Goal: Find specific page/section: Find specific page/section

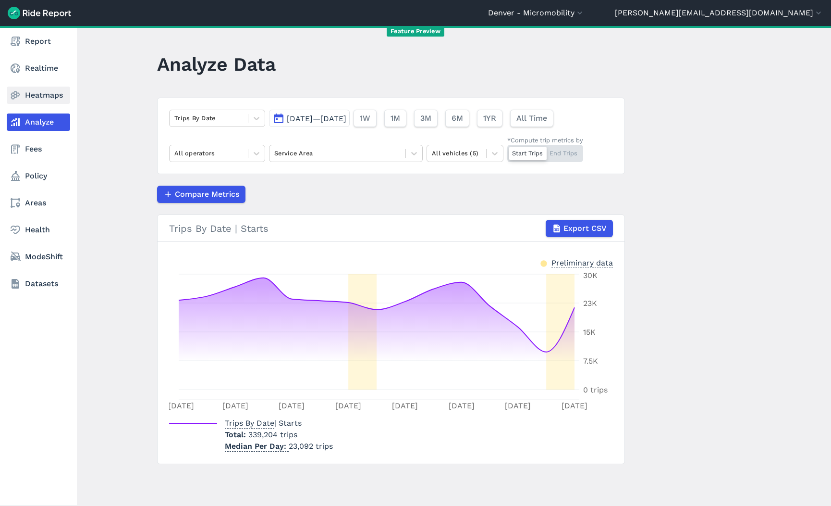
click at [25, 95] on link "Heatmaps" at bounding box center [38, 94] width 63 height 17
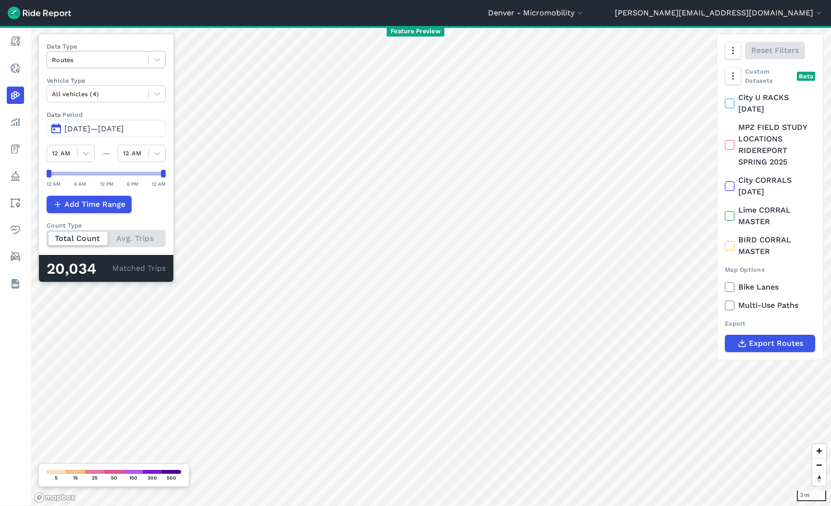
click at [118, 63] on div at bounding box center [98, 59] width 92 height 11
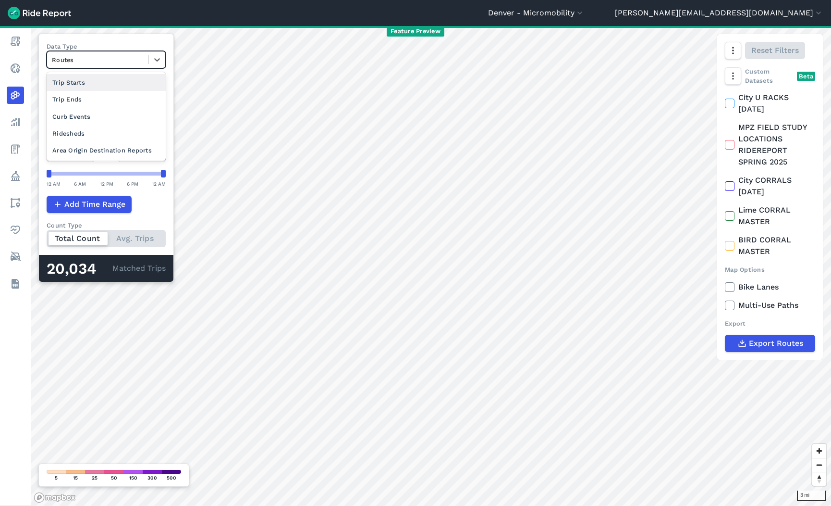
click at [111, 87] on div "Trip Starts" at bounding box center [106, 82] width 119 height 17
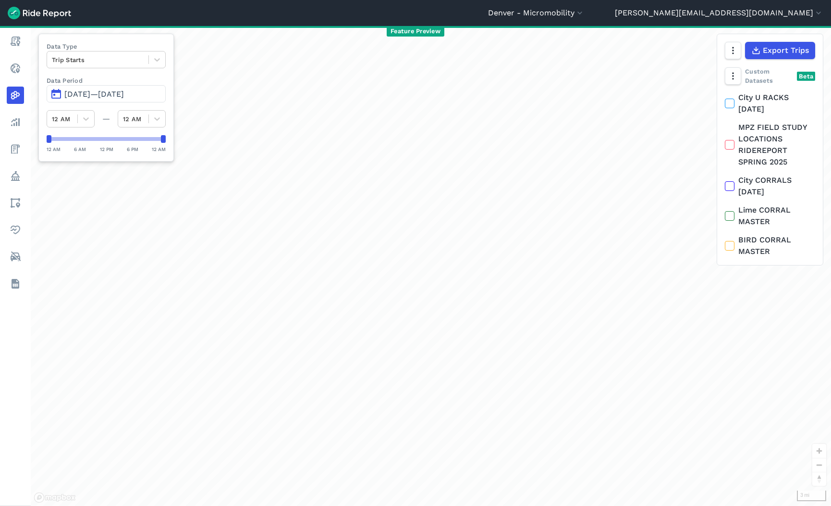
click at [108, 90] on span "[DATE]—[DATE]" at bounding box center [94, 93] width 60 height 9
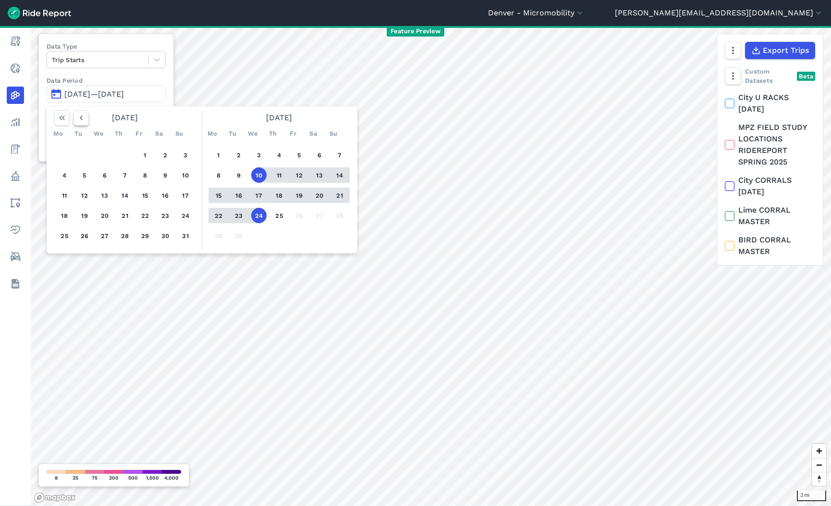
click at [80, 119] on icon "button" at bounding box center [81, 118] width 10 height 10
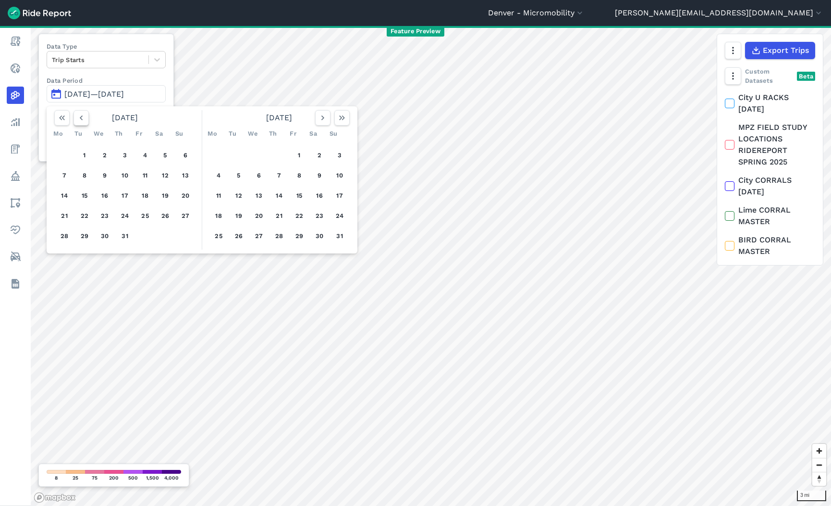
click at [80, 119] on icon "button" at bounding box center [81, 118] width 10 height 10
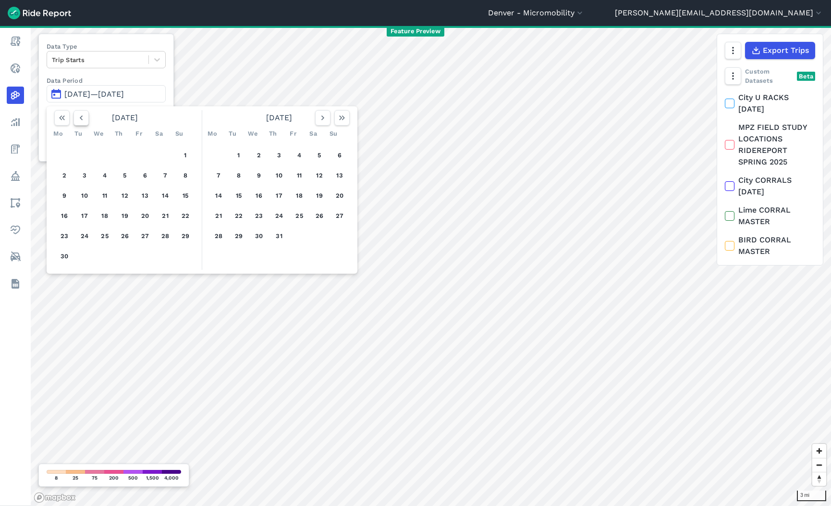
click at [80, 119] on icon "button" at bounding box center [81, 118] width 10 height 10
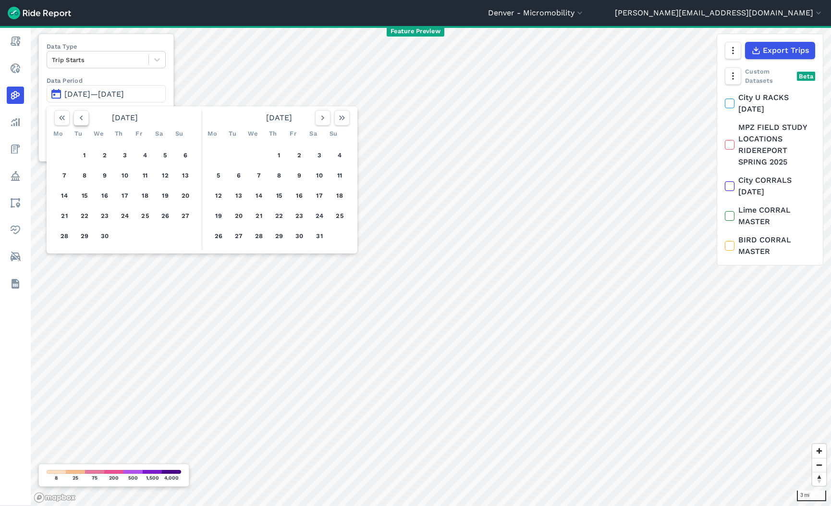
click at [80, 119] on icon "button" at bounding box center [81, 118] width 10 height 10
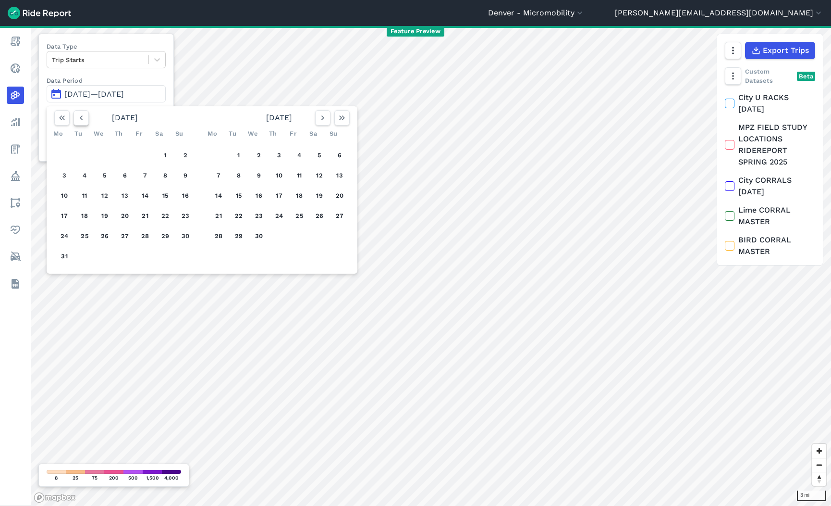
click at [80, 119] on icon "button" at bounding box center [81, 118] width 10 height 10
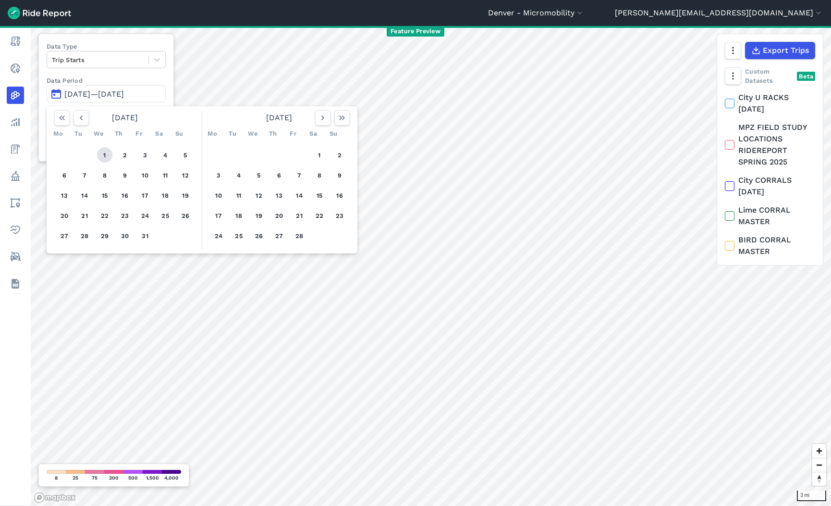
click at [108, 151] on button "1" at bounding box center [104, 154] width 15 height 15
click at [322, 117] on use "button" at bounding box center [322, 117] width 3 height 5
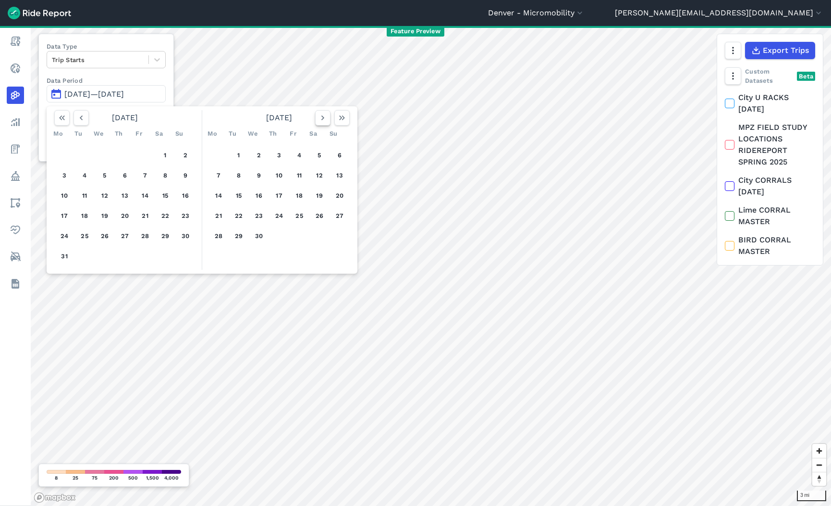
click at [322, 117] on use "button" at bounding box center [322, 117] width 3 height 5
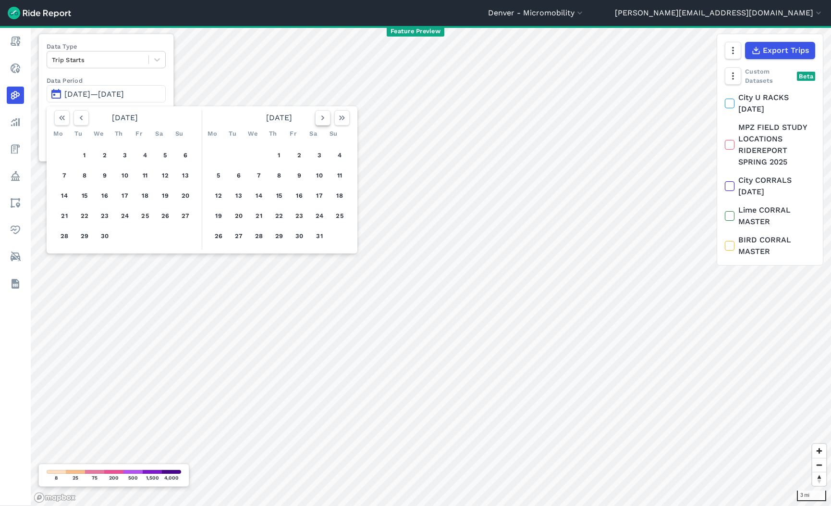
click at [322, 117] on use "button" at bounding box center [322, 117] width 3 height 5
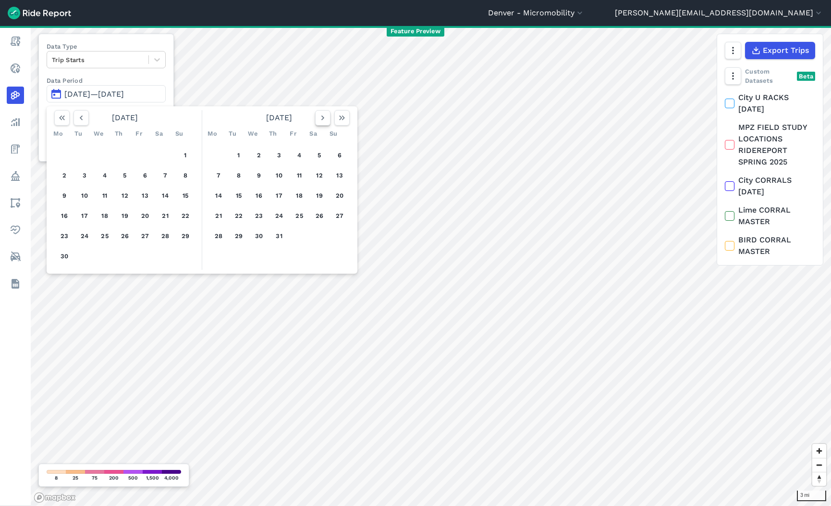
click at [322, 117] on use "button" at bounding box center [322, 117] width 3 height 5
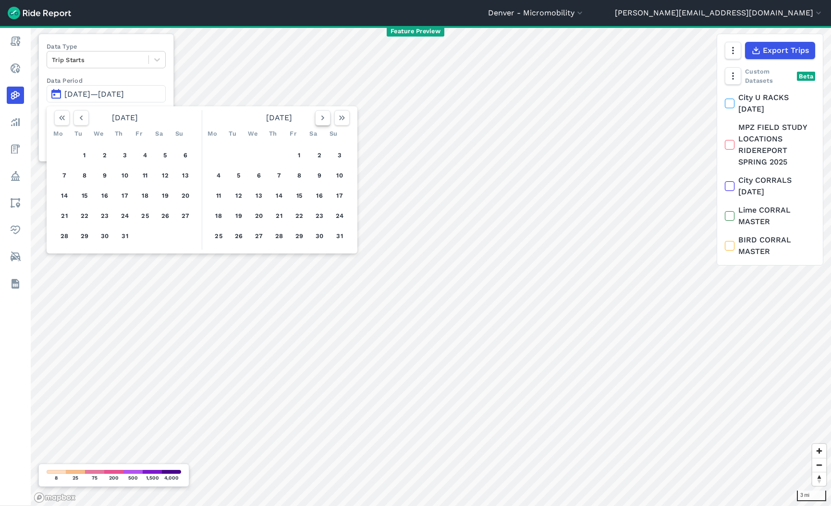
click at [322, 117] on use "button" at bounding box center [322, 117] width 3 height 5
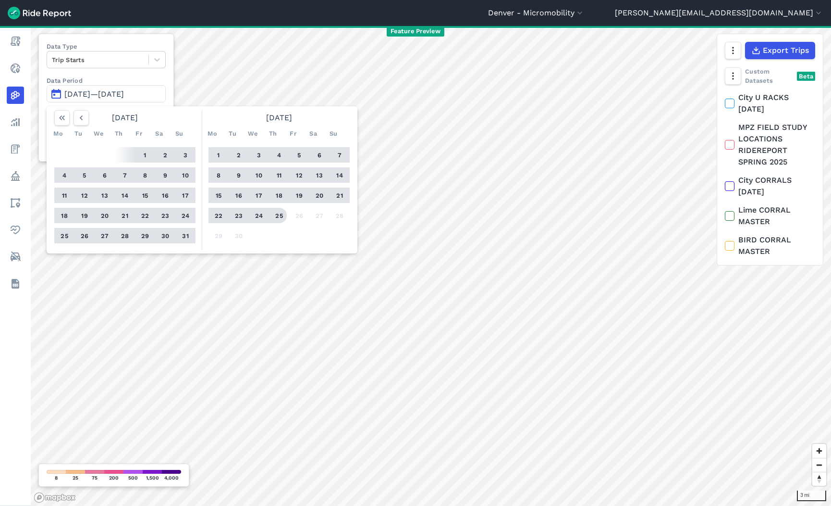
click at [280, 213] on button "25" at bounding box center [279, 215] width 15 height 15
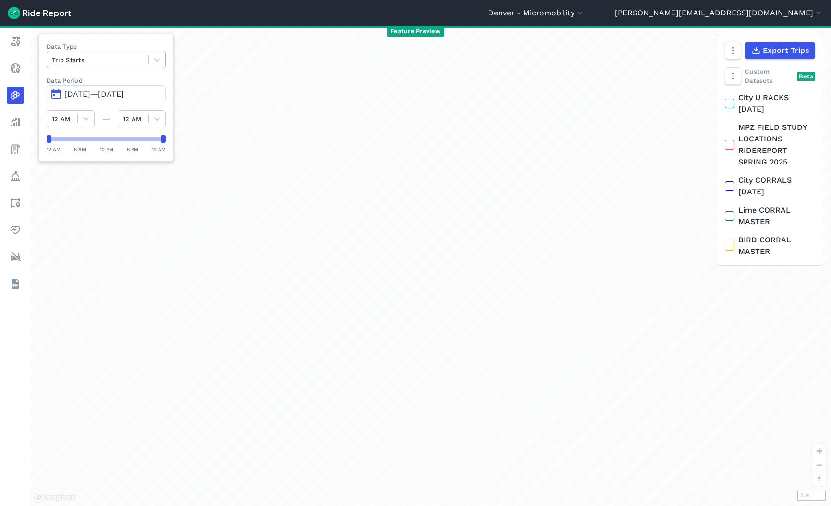
click at [104, 60] on div at bounding box center [98, 59] width 92 height 11
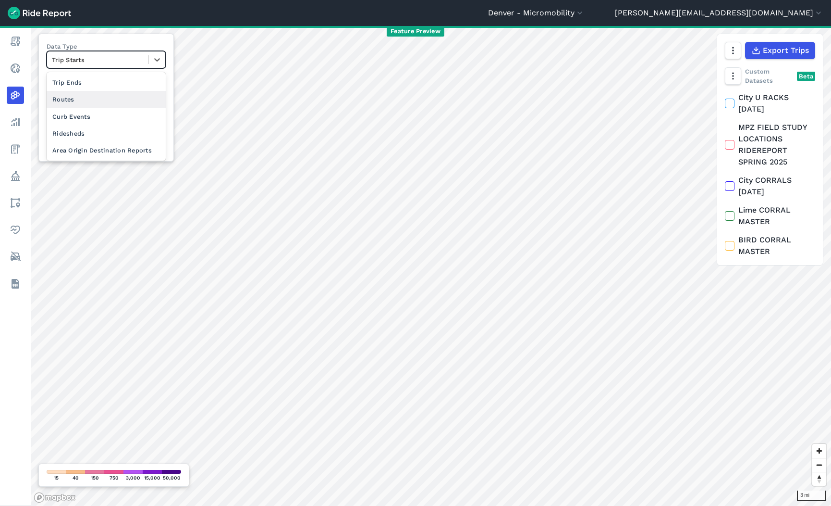
click at [102, 99] on div "Routes" at bounding box center [106, 99] width 119 height 17
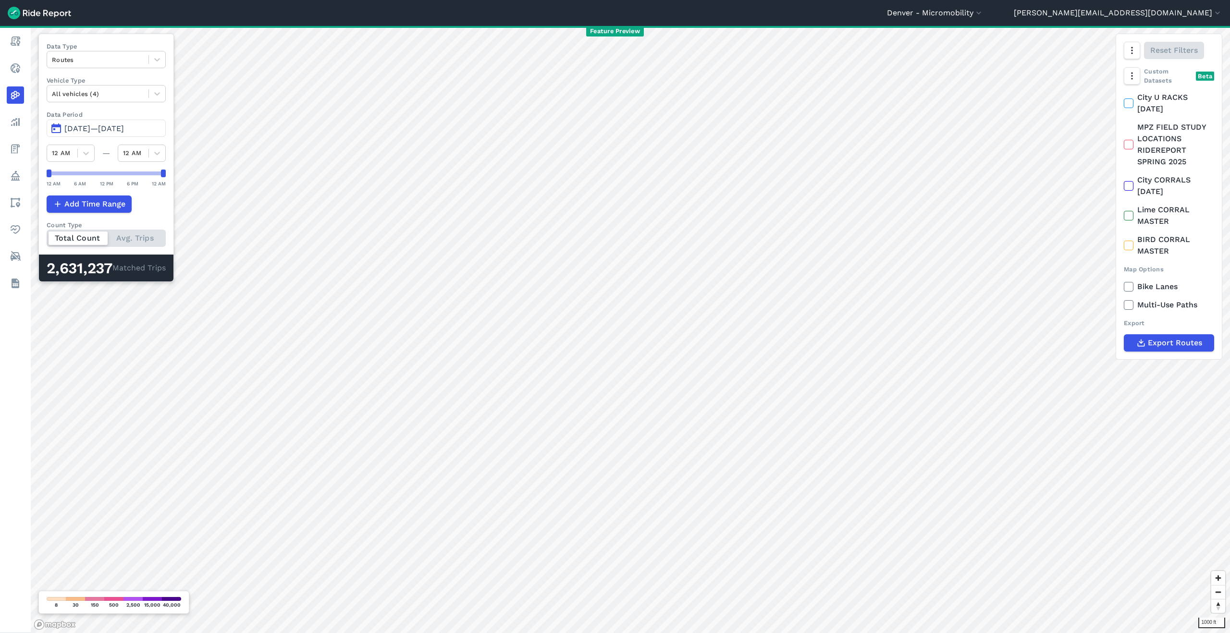
click at [122, 132] on span "Jan 1, 2025—Sep 25, 2025" at bounding box center [94, 128] width 60 height 9
click at [831, 343] on span "Export Routes" at bounding box center [1175, 343] width 54 height 12
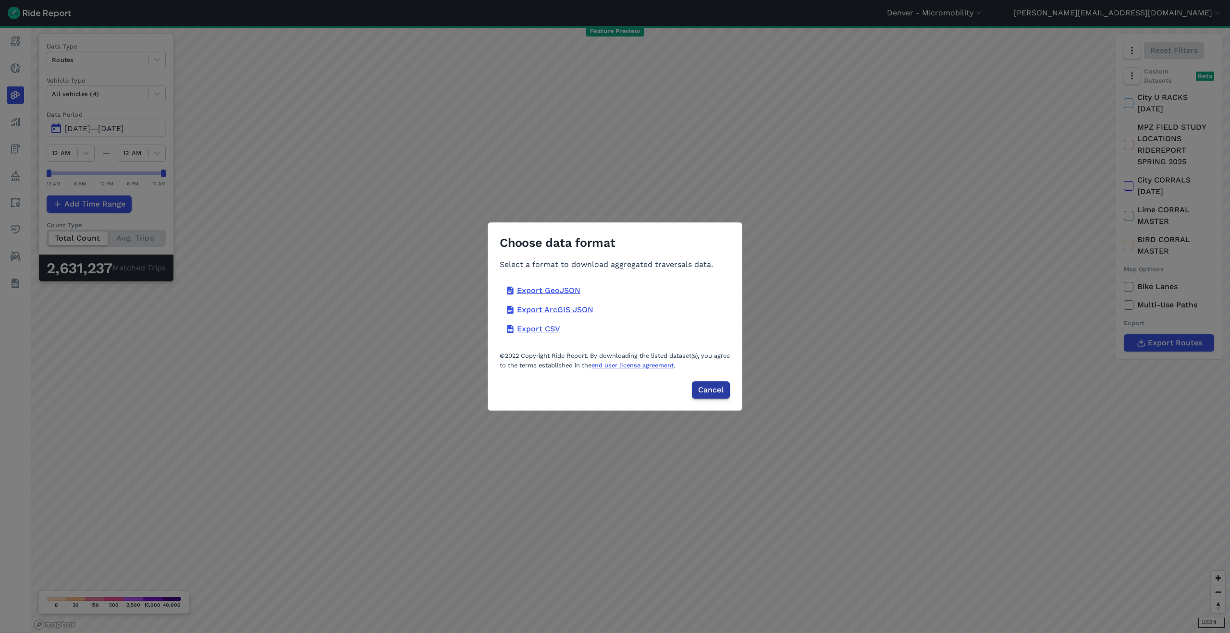
click at [707, 390] on span "Cancel" at bounding box center [710, 390] width 25 height 12
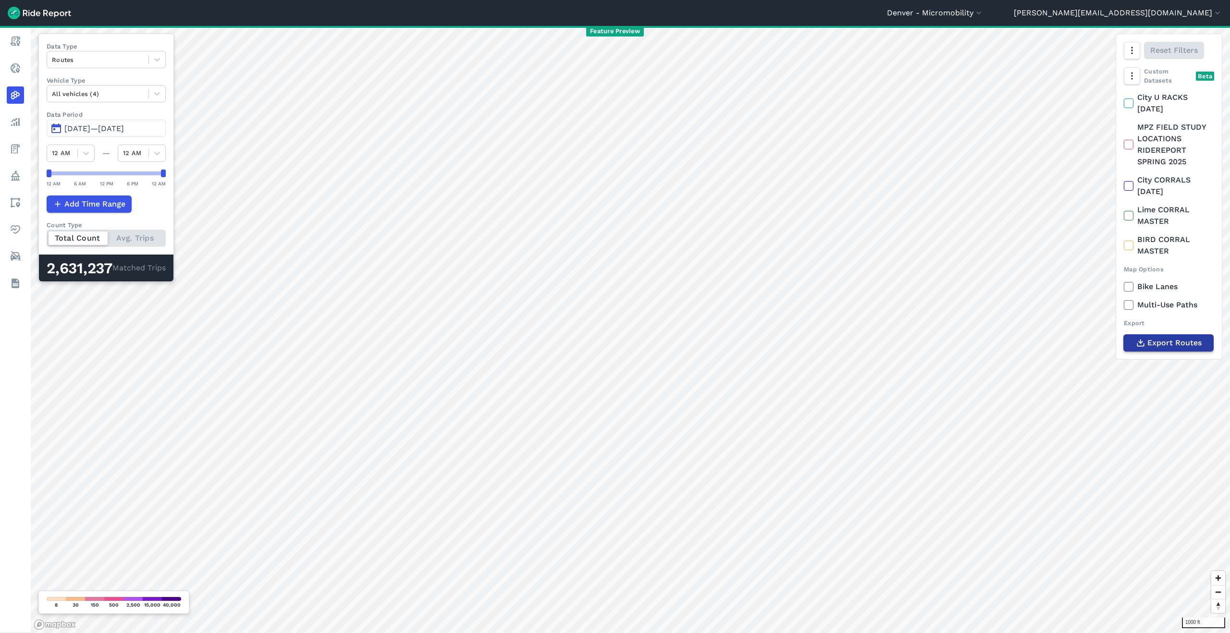
click at [831, 346] on span "Export Routes" at bounding box center [1175, 343] width 54 height 12
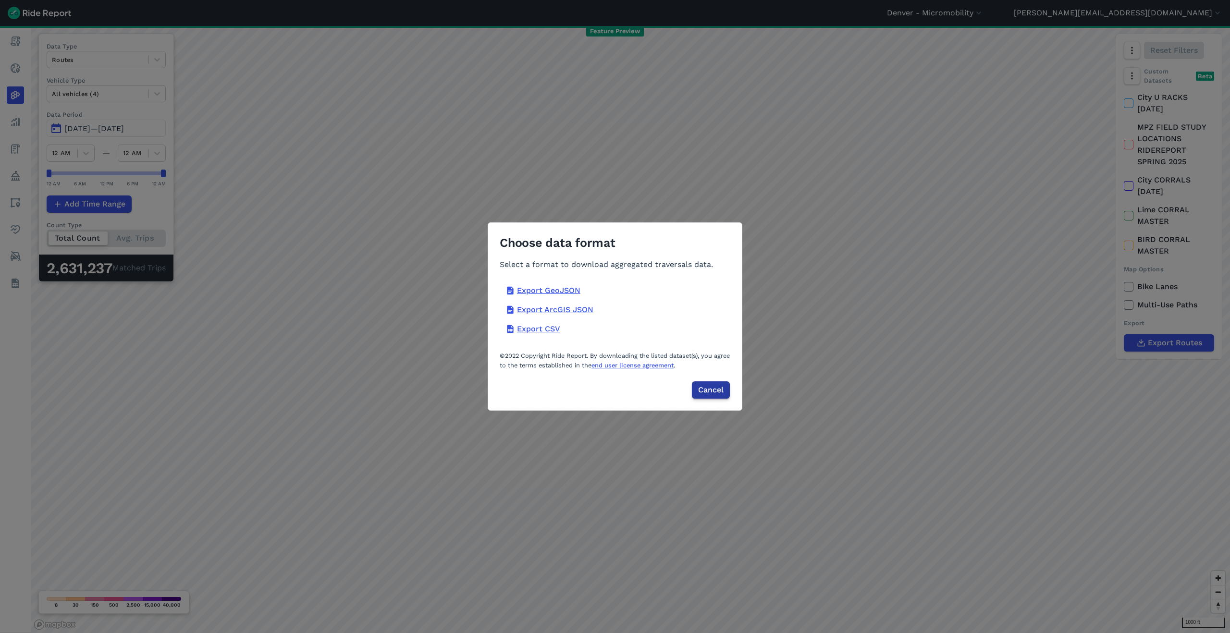
click at [716, 391] on span "Cancel" at bounding box center [710, 390] width 25 height 12
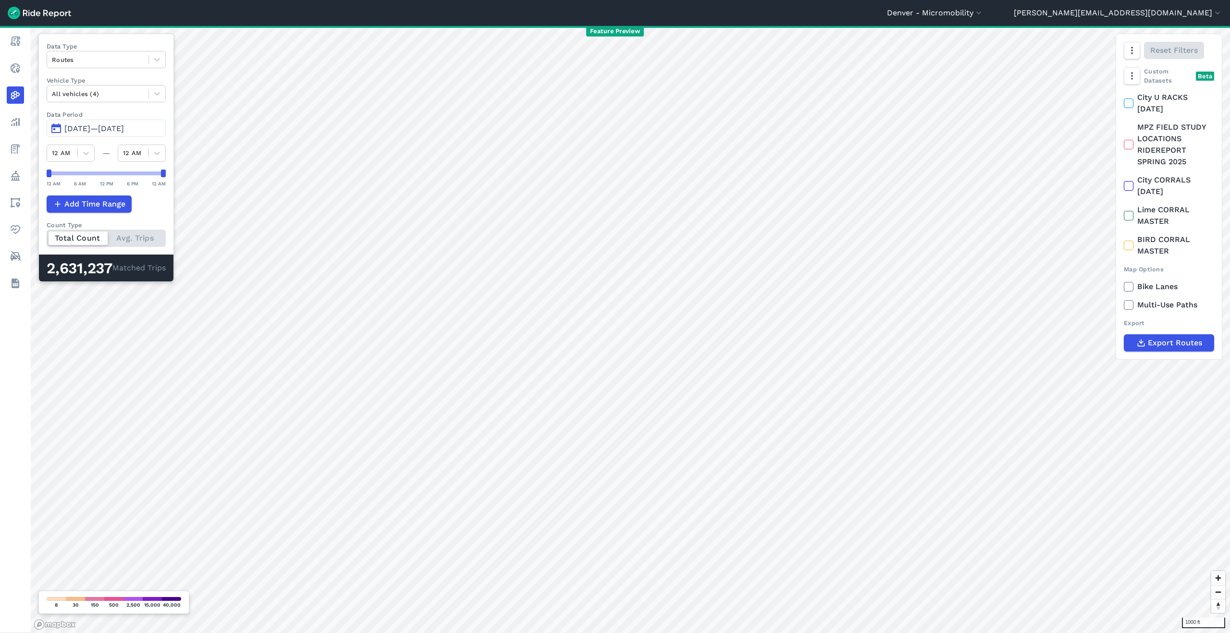
click at [111, 134] on button "[DATE]—[DATE]" at bounding box center [106, 128] width 119 height 17
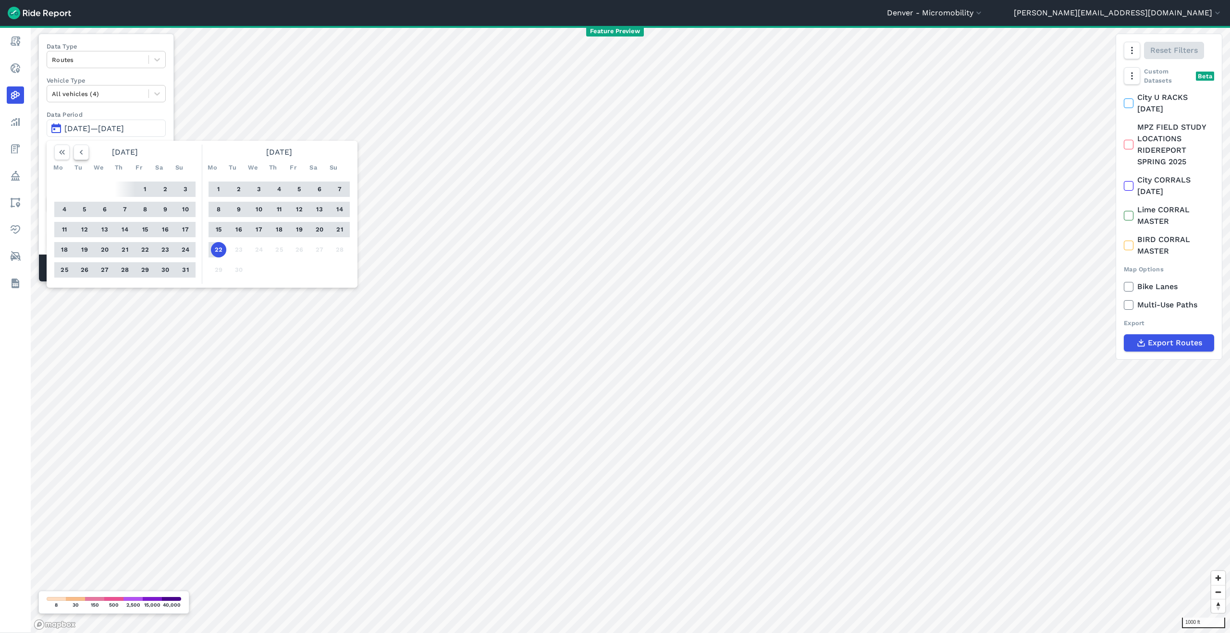
click at [79, 153] on icon "button" at bounding box center [81, 153] width 10 height 10
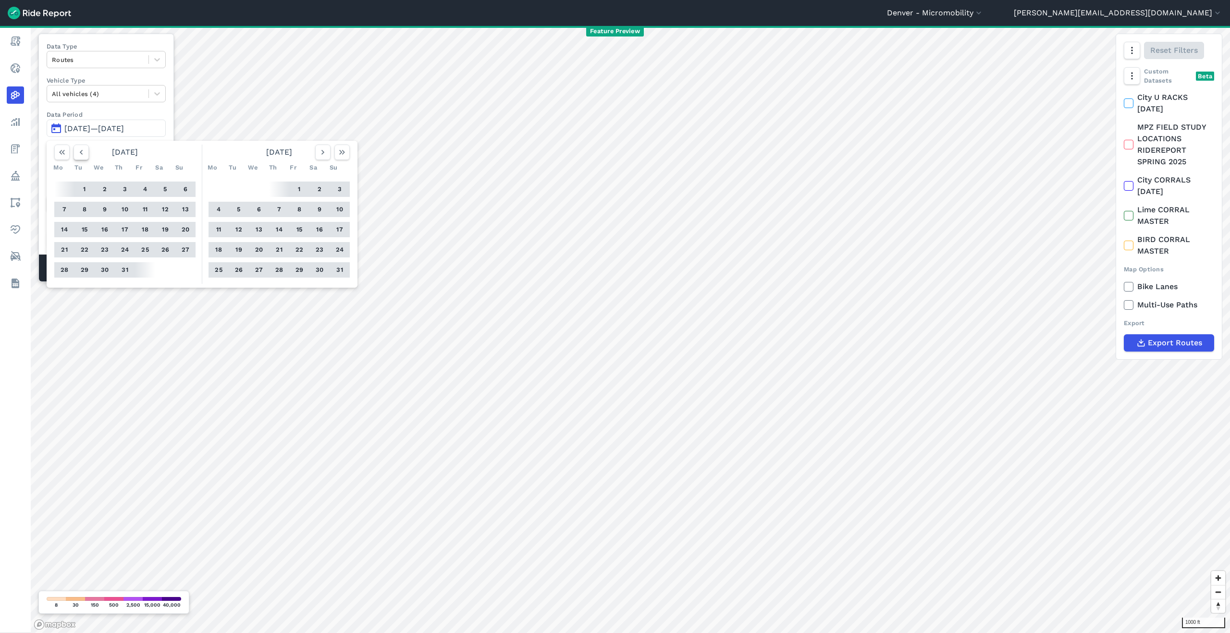
click at [79, 153] on icon "button" at bounding box center [81, 153] width 10 height 10
click at [166, 114] on div "Data Type Routes Vehicle Type All vehicles (4) Data Period Jan 1, 2025—Sep 22, …" at bounding box center [106, 158] width 136 height 248
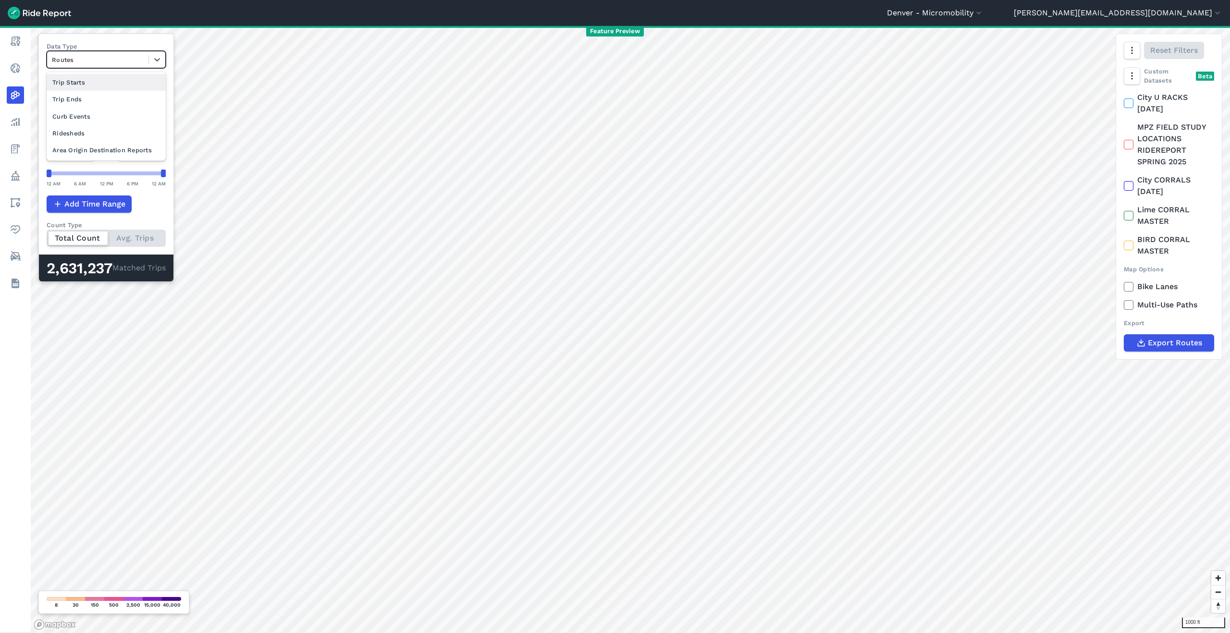
click at [107, 59] on div at bounding box center [98, 59] width 92 height 11
click at [103, 115] on div "Curb Events" at bounding box center [106, 116] width 119 height 17
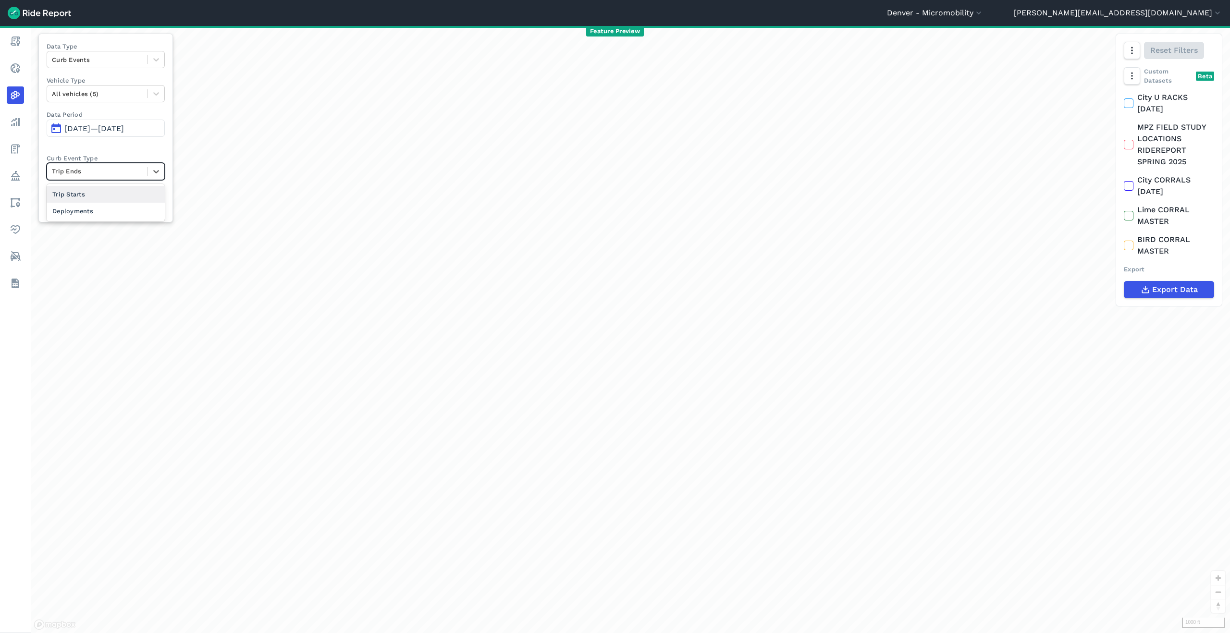
click at [87, 170] on div at bounding box center [97, 171] width 91 height 11
click at [90, 197] on div "Trip Starts" at bounding box center [106, 194] width 118 height 17
click at [97, 172] on div at bounding box center [97, 171] width 91 height 11
click at [131, 150] on div "Data Type Curb Events Vehicle Type All vehicles (5) Data Period Jan 1, 2025—Sep…" at bounding box center [105, 128] width 135 height 189
click at [831, 291] on span "Export Data" at bounding box center [1175, 290] width 46 height 12
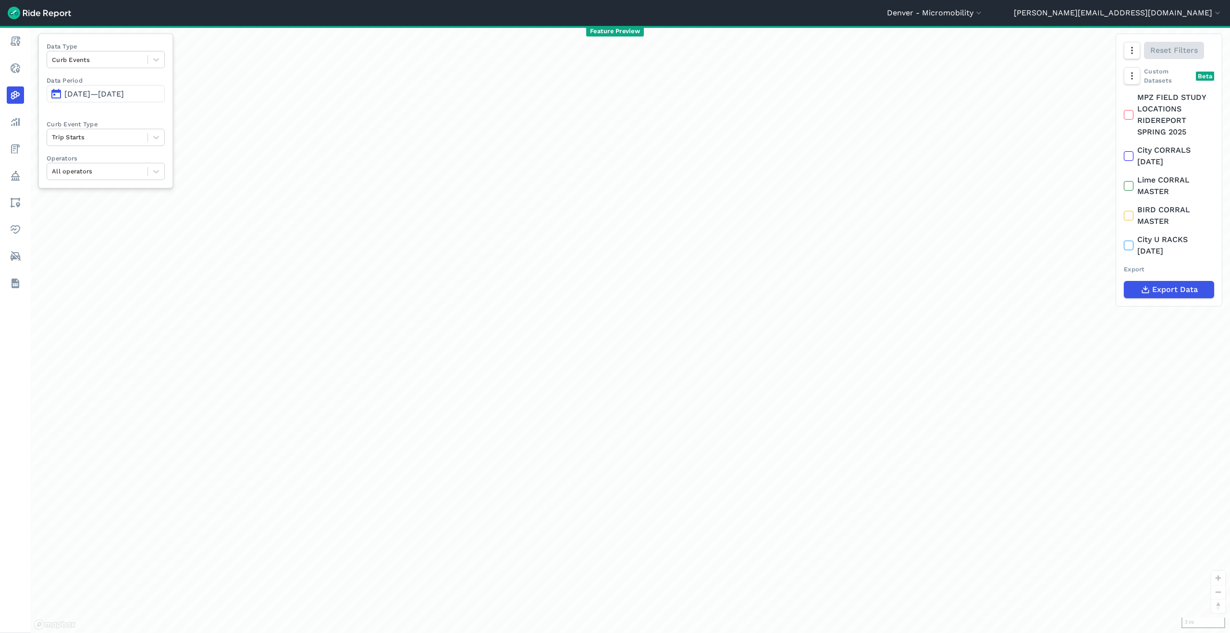
click at [1044, 75] on div "loading" at bounding box center [630, 329] width 1199 height 607
click at [1210, 9] on button "[PERSON_NAME][EMAIL_ADDRESS][DOMAIN_NAME]" at bounding box center [1118, 13] width 209 height 12
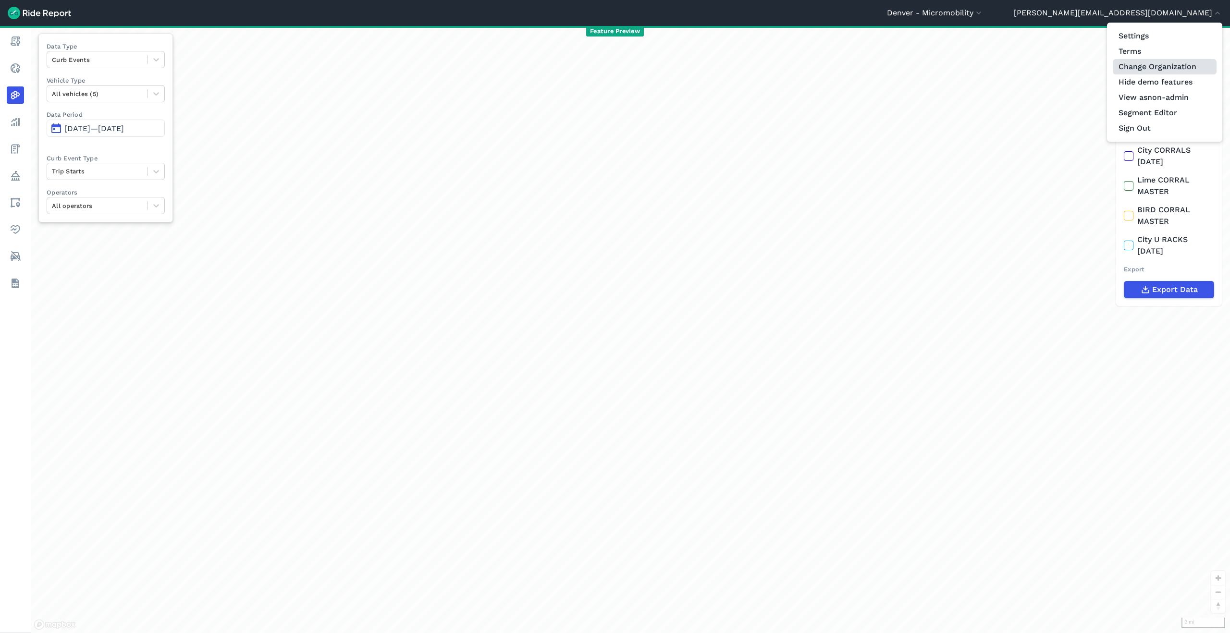
click at [1137, 68] on link "Change Organization" at bounding box center [1165, 66] width 104 height 15
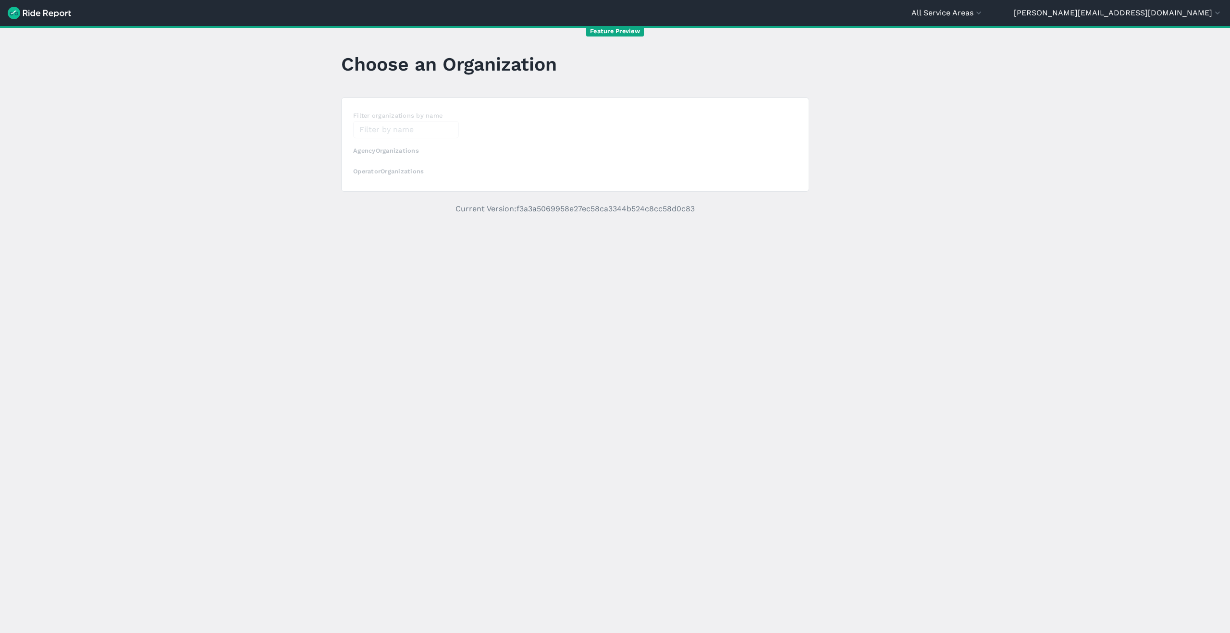
click at [374, 130] on div "loading" at bounding box center [575, 144] width 467 height 93
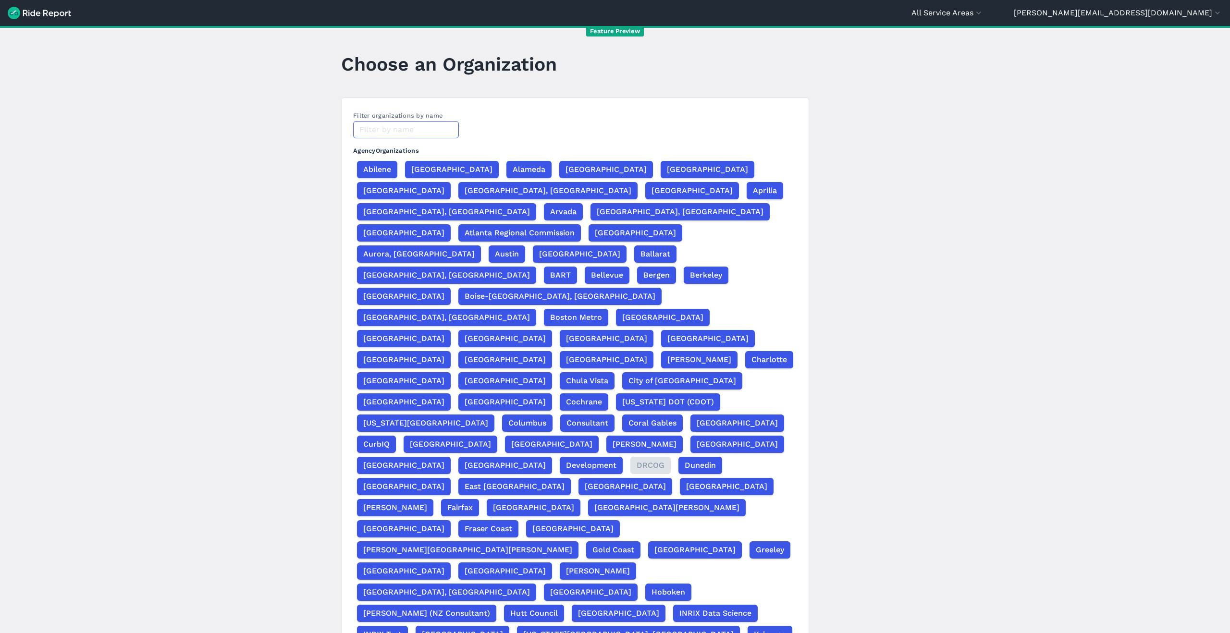
click at [407, 124] on input "text" at bounding box center [406, 129] width 106 height 17
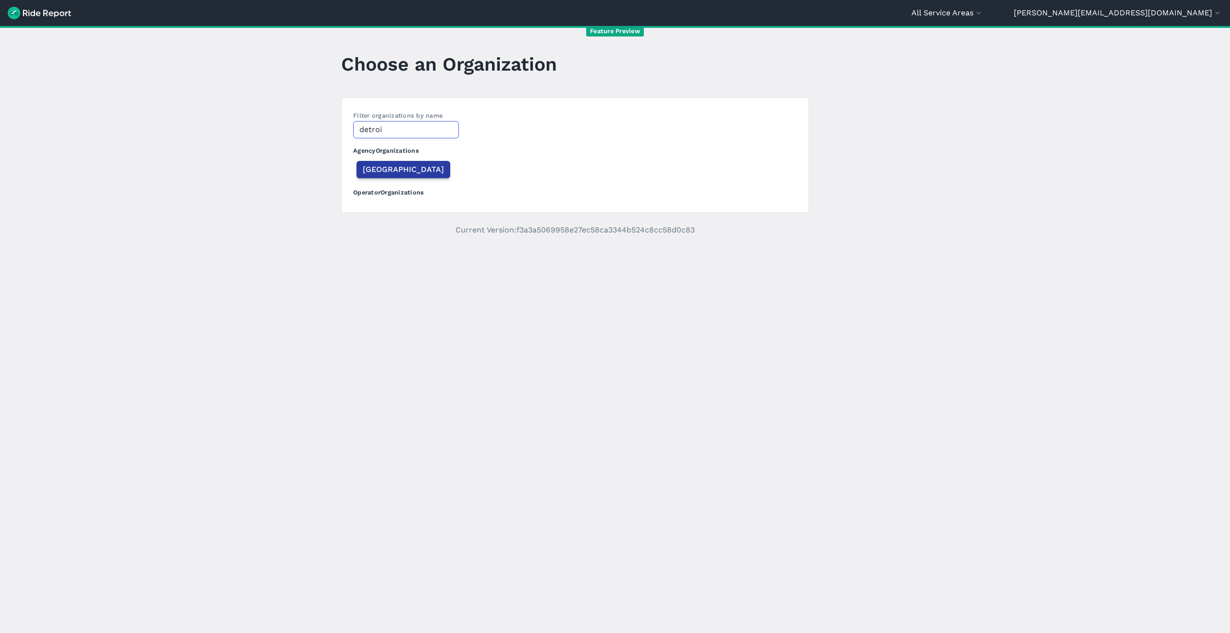
type input "detroi"
click at [373, 174] on span "[GEOGRAPHIC_DATA]" at bounding box center [403, 170] width 81 height 12
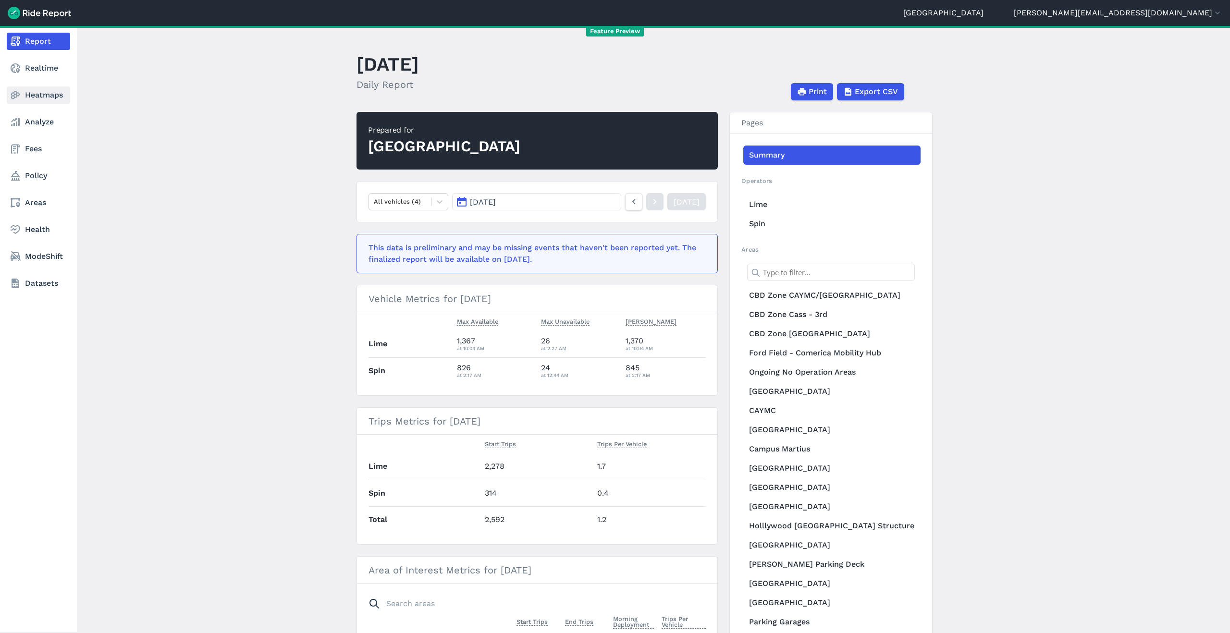
click at [16, 96] on icon at bounding box center [16, 95] width 12 height 12
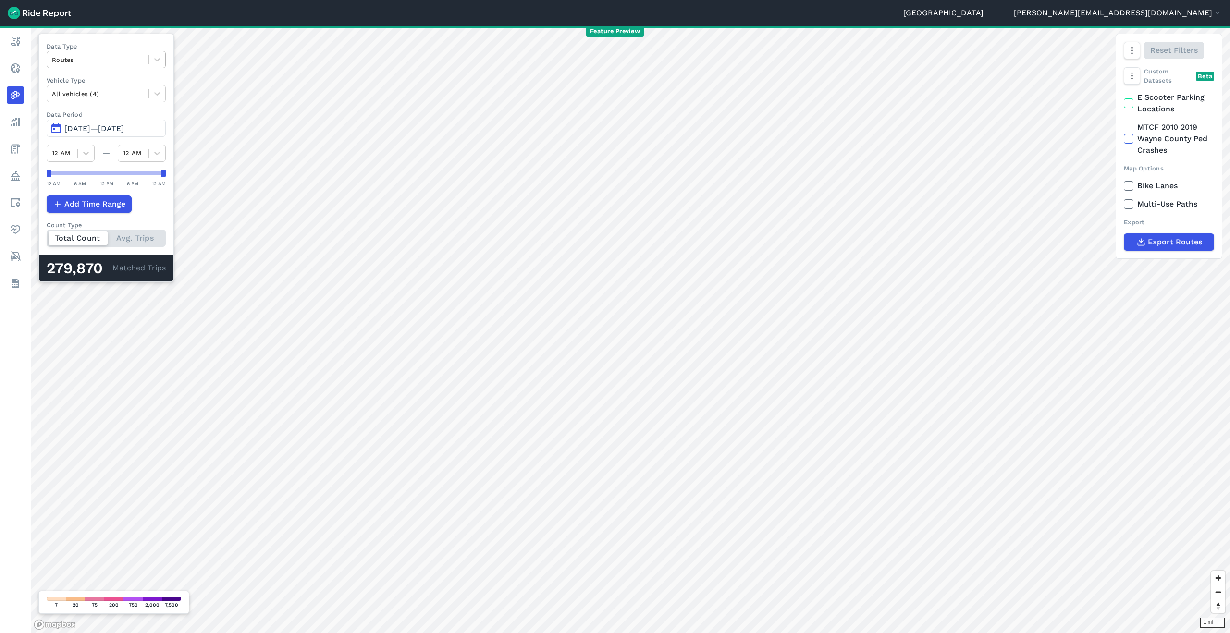
click at [97, 64] on div at bounding box center [98, 59] width 92 height 11
click at [97, 122] on div "Curb Events" at bounding box center [106, 116] width 119 height 17
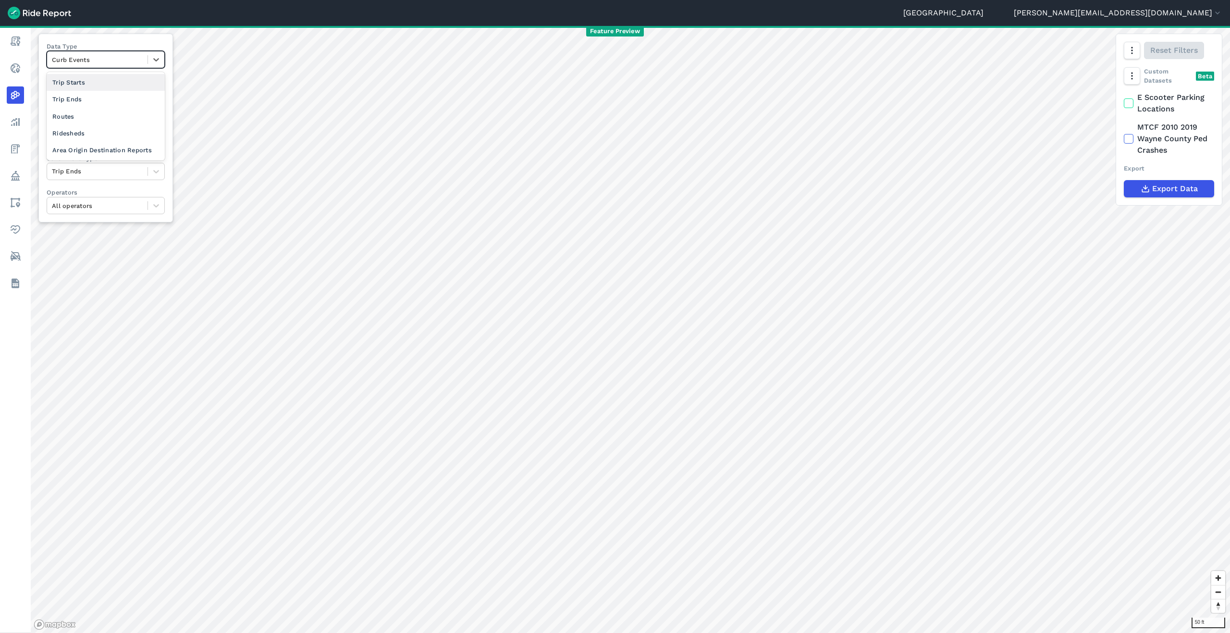
click at [85, 59] on div at bounding box center [97, 59] width 91 height 11
click at [74, 116] on div "Routes" at bounding box center [106, 116] width 118 height 17
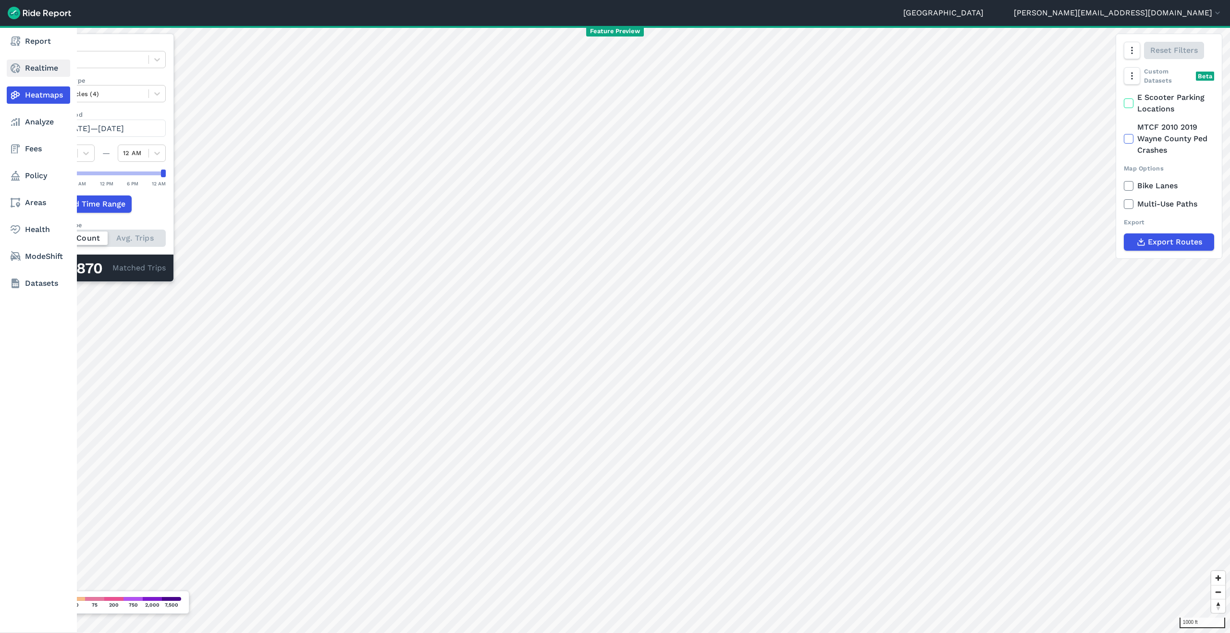
click at [31, 70] on link "Realtime" at bounding box center [38, 68] width 63 height 17
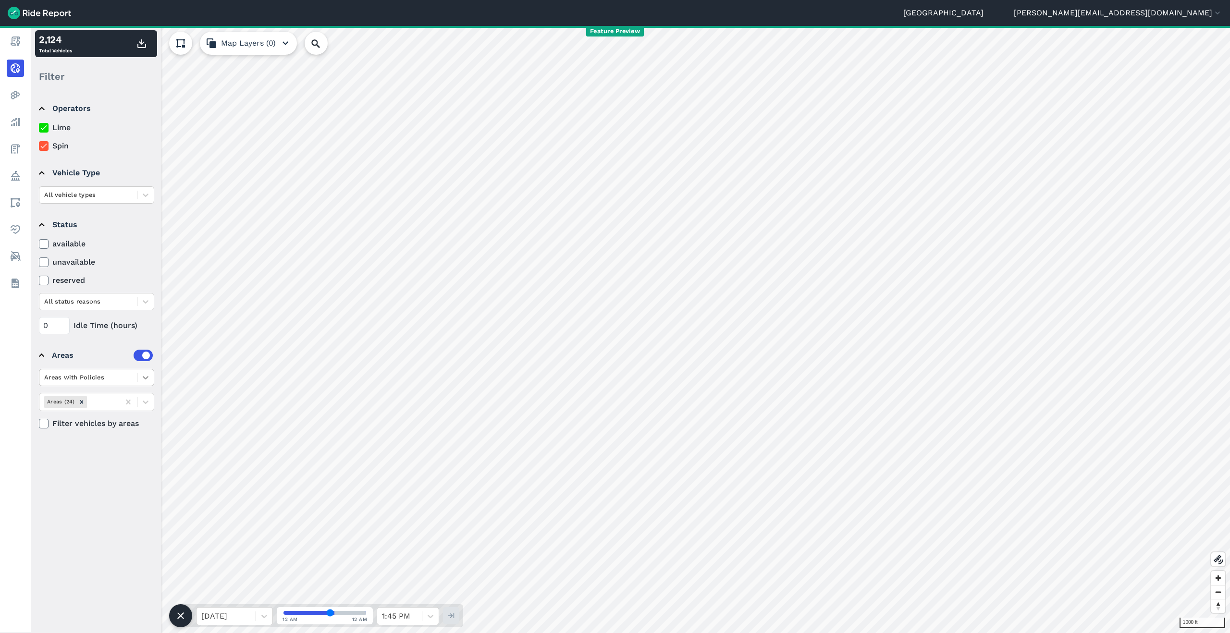
click at [143, 382] on icon at bounding box center [146, 378] width 10 height 10
click at [146, 404] on icon at bounding box center [146, 402] width 6 height 3
click at [125, 404] on icon at bounding box center [128, 402] width 10 height 10
click at [80, 406] on div "Remove Areas (24)" at bounding box center [81, 402] width 11 height 12
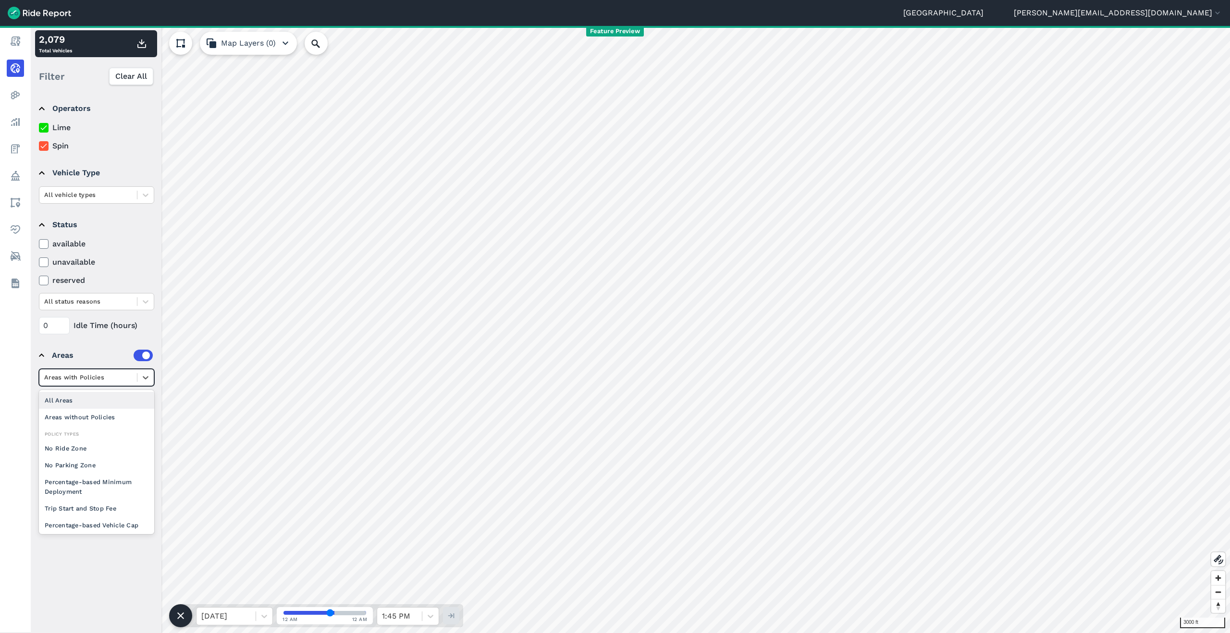
click at [97, 378] on div at bounding box center [88, 377] width 88 height 11
click at [93, 405] on div "All Areas" at bounding box center [96, 400] width 115 height 17
click at [116, 403] on div "Areas (64)" at bounding box center [79, 402] width 80 height 16
type input "hig"
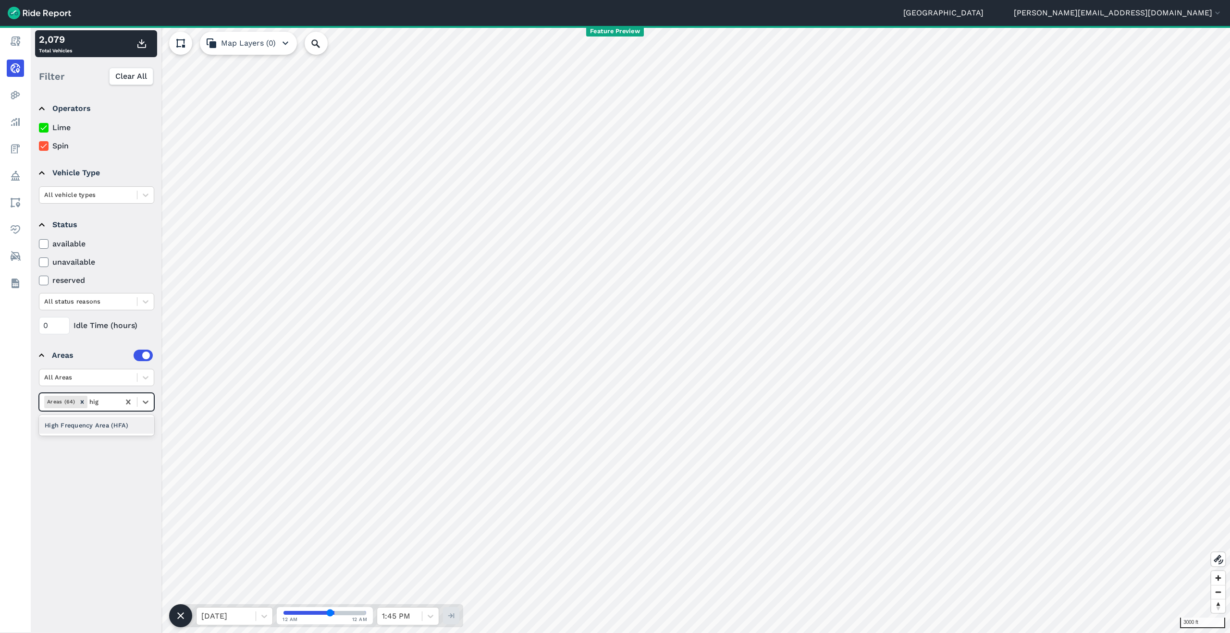
click at [73, 425] on div "High Frequency Area (HFA)" at bounding box center [96, 425] width 115 height 17
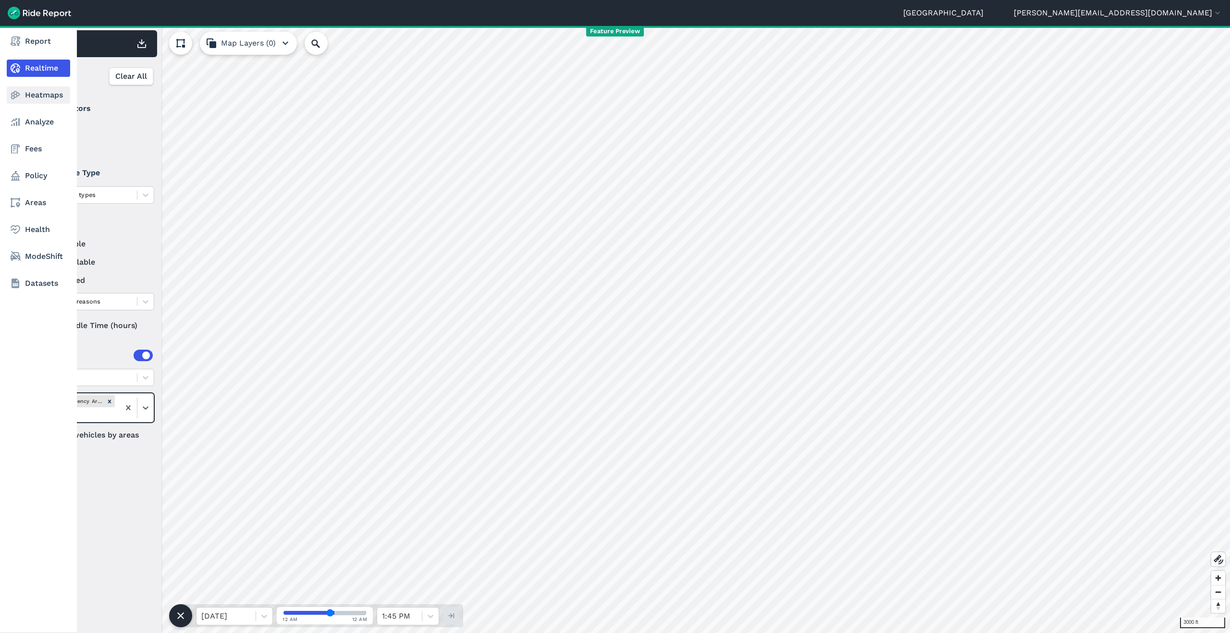
click at [48, 93] on link "Heatmaps" at bounding box center [38, 94] width 63 height 17
